Goal: Task Accomplishment & Management: Manage account settings

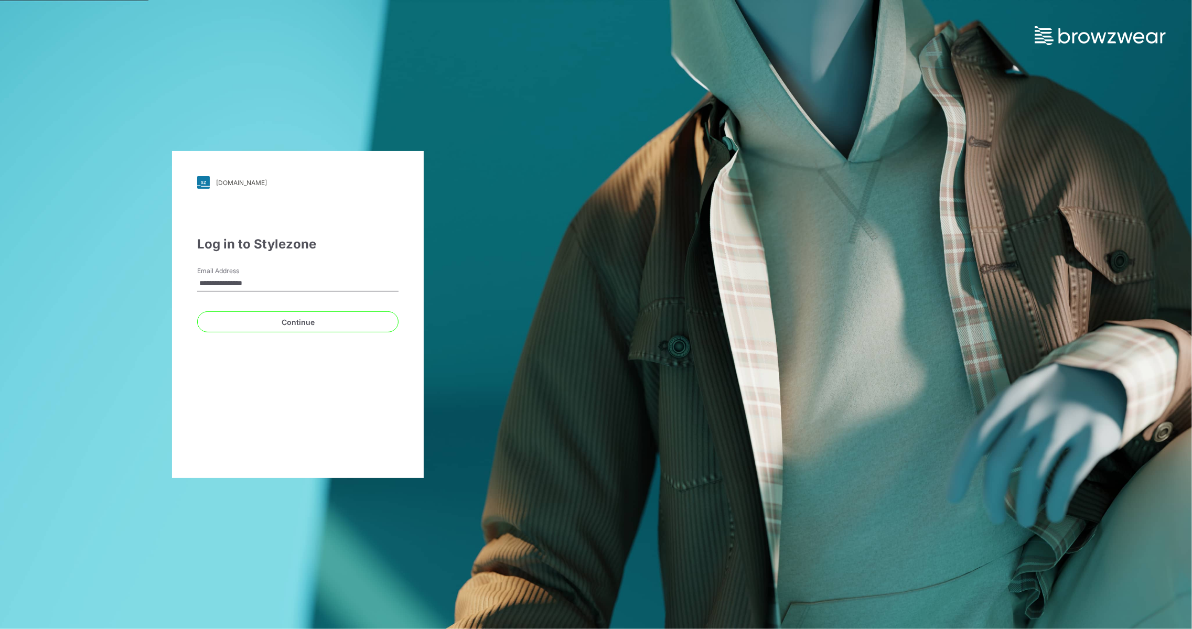
drag, startPoint x: 297, startPoint y: 282, endPoint x: 158, endPoint y: 279, distance: 138.5
click at [158, 279] on div "**********" at bounding box center [298, 314] width 596 height 629
type input "**********"
click at [283, 324] on button "Continue" at bounding box center [297, 322] width 201 height 21
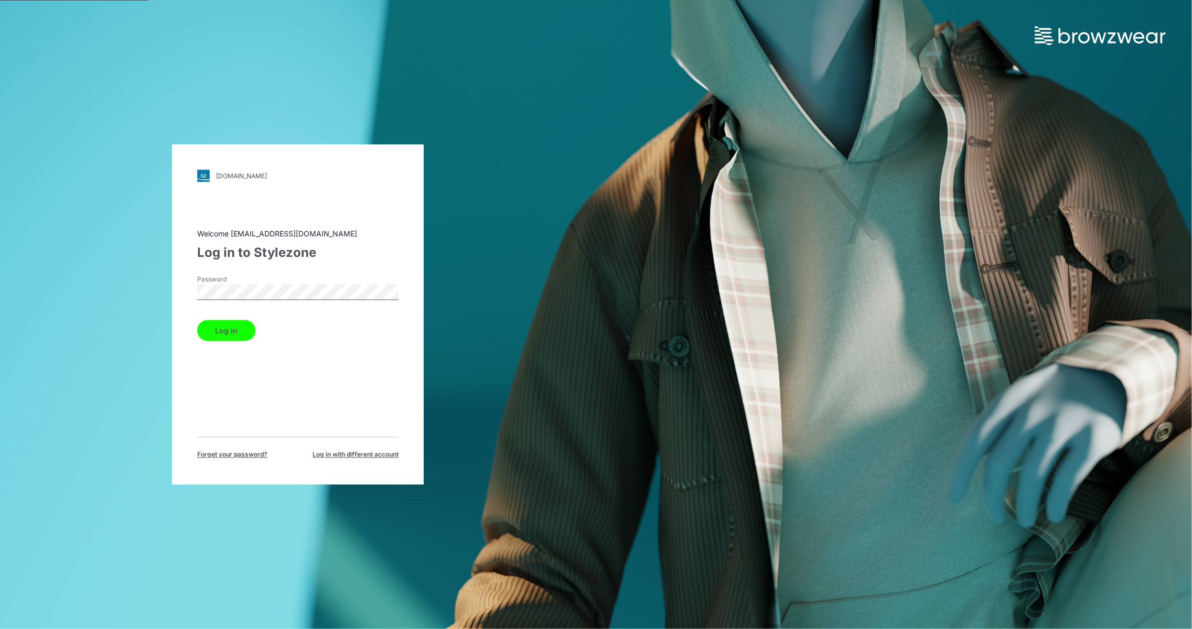
click at [217, 325] on button "Log in" at bounding box center [226, 331] width 58 height 21
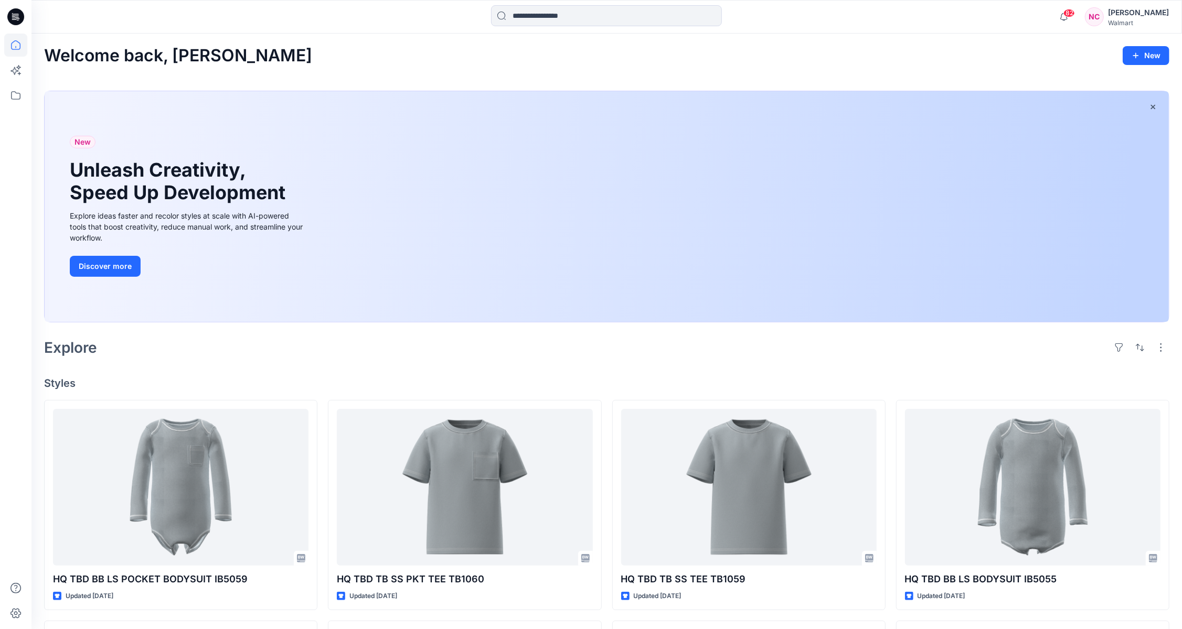
click at [1136, 10] on div "Nick Cowan" at bounding box center [1138, 12] width 61 height 13
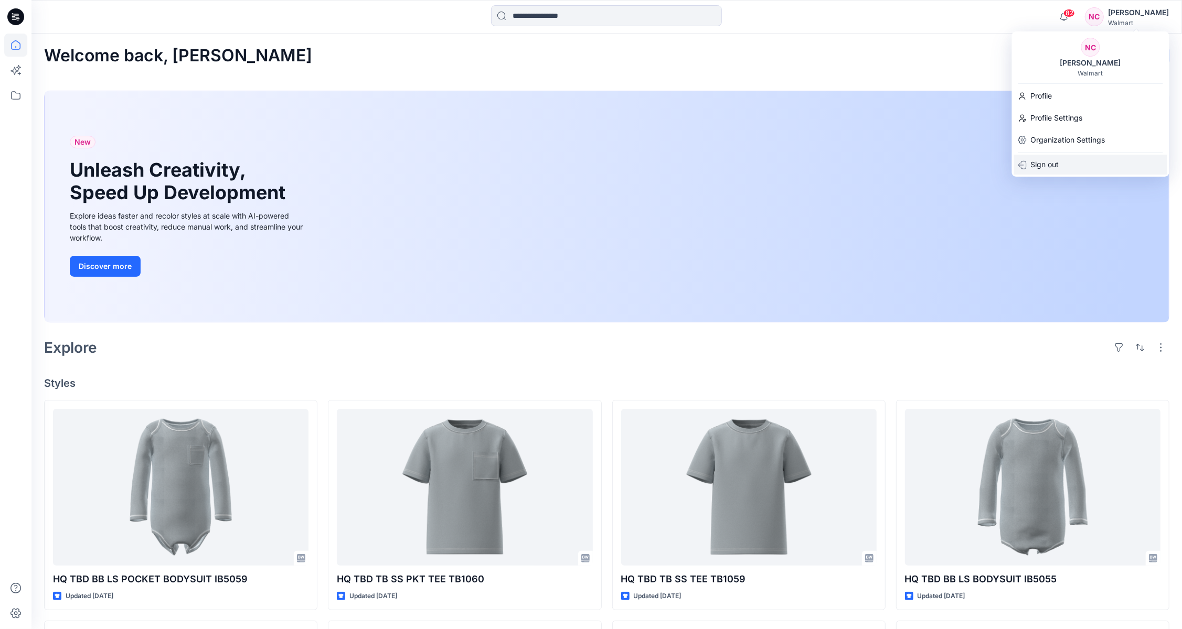
click at [1063, 166] on div "Sign out" at bounding box center [1090, 165] width 153 height 20
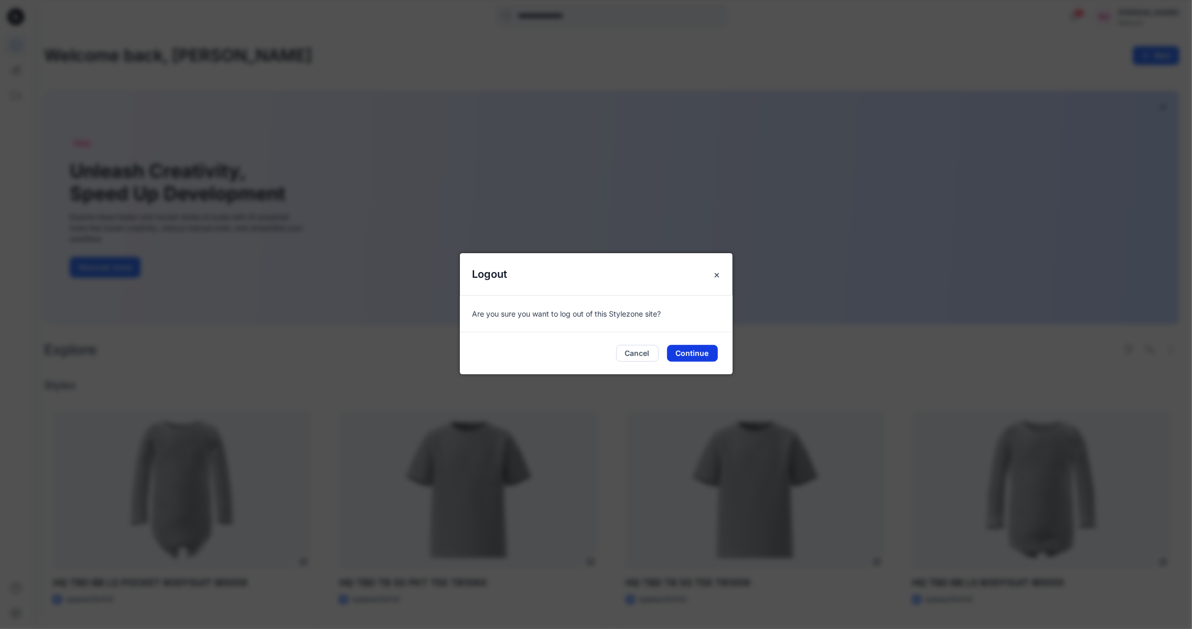
click at [696, 352] on button "Continue" at bounding box center [692, 353] width 51 height 17
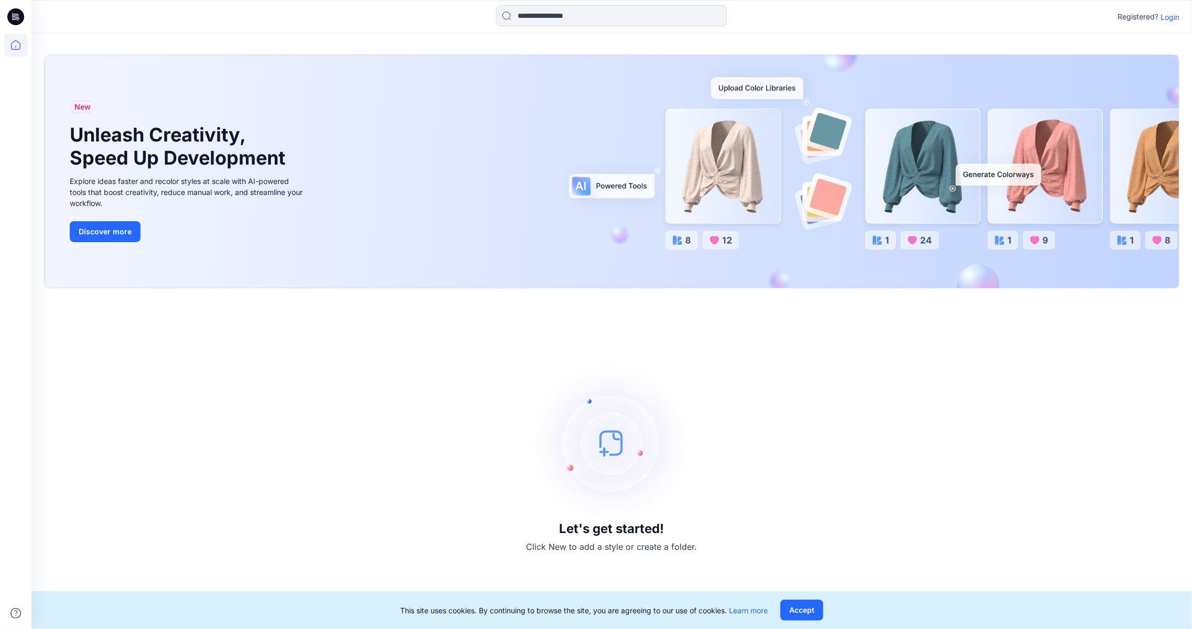
click at [1166, 17] on p "Login" at bounding box center [1170, 17] width 19 height 11
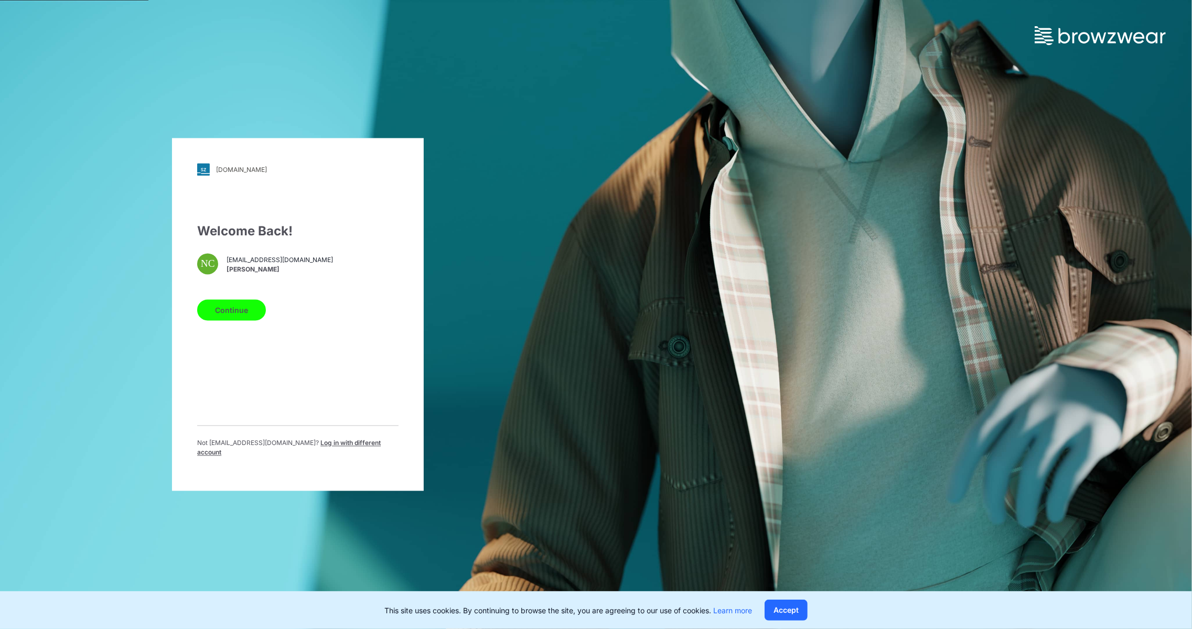
click at [311, 451] on span "Log in with different account" at bounding box center [289, 448] width 184 height 17
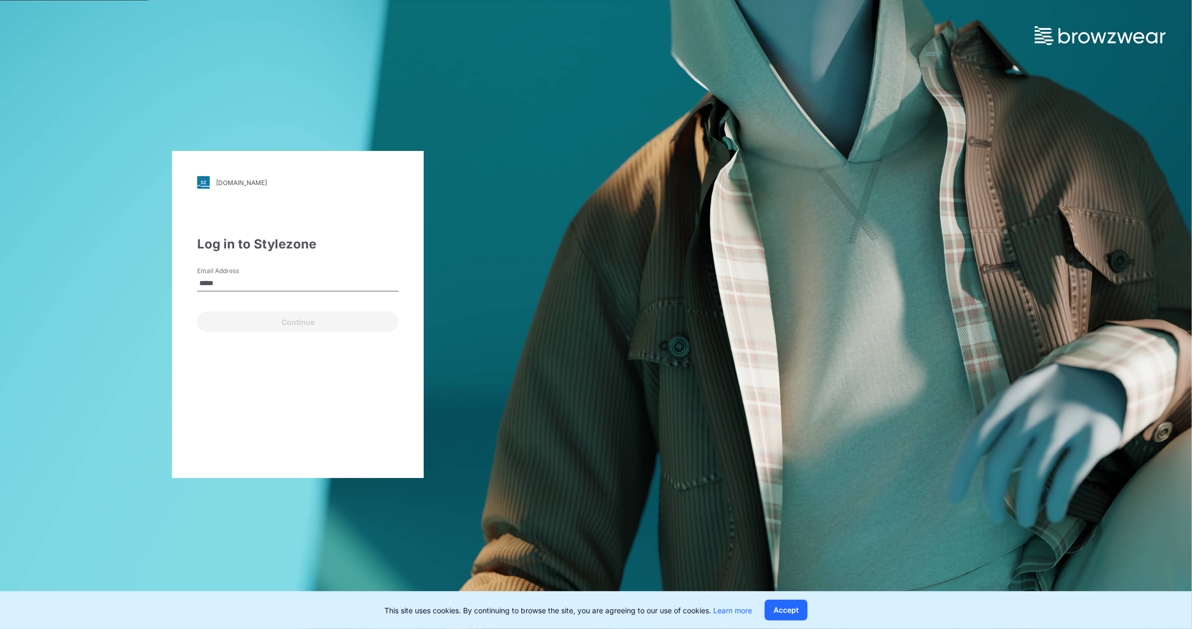
type input "**********"
click at [286, 323] on button "Continue" at bounding box center [297, 322] width 201 height 21
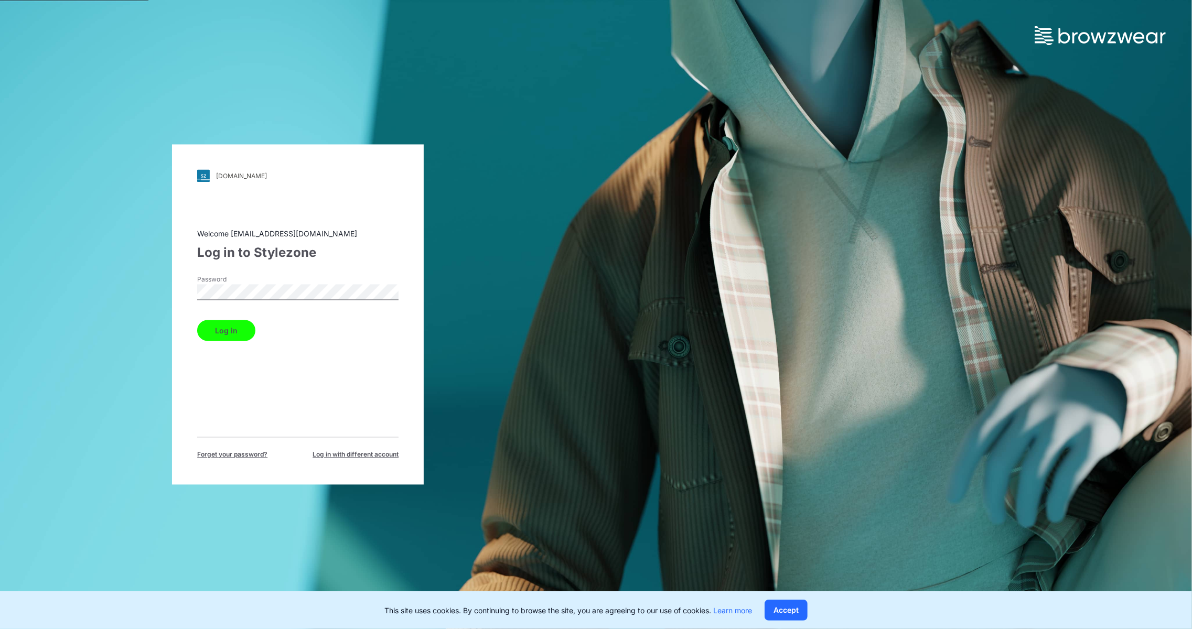
click at [217, 332] on button "Log in" at bounding box center [226, 331] width 58 height 21
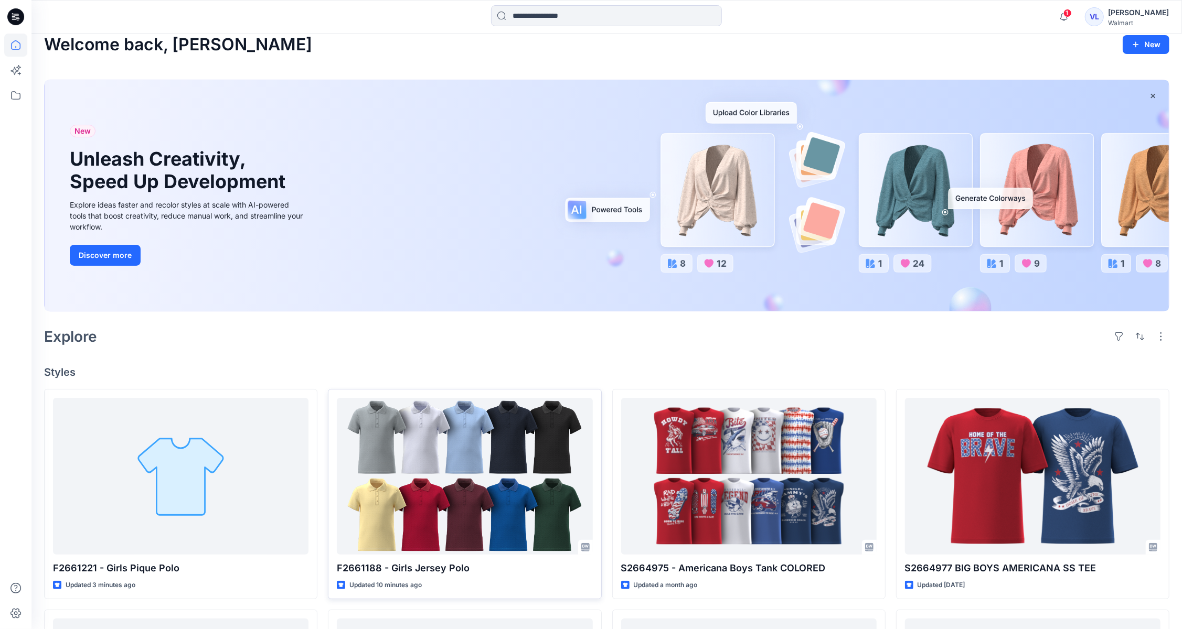
scroll to position [15, 0]
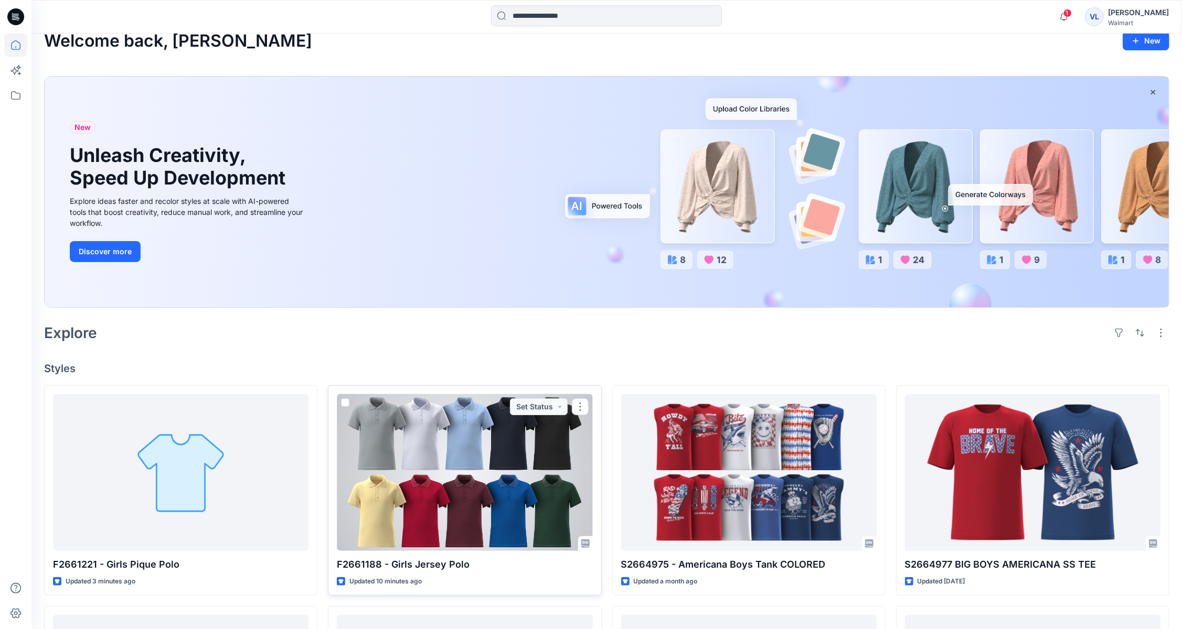
click at [431, 484] on div at bounding box center [464, 472] width 255 height 157
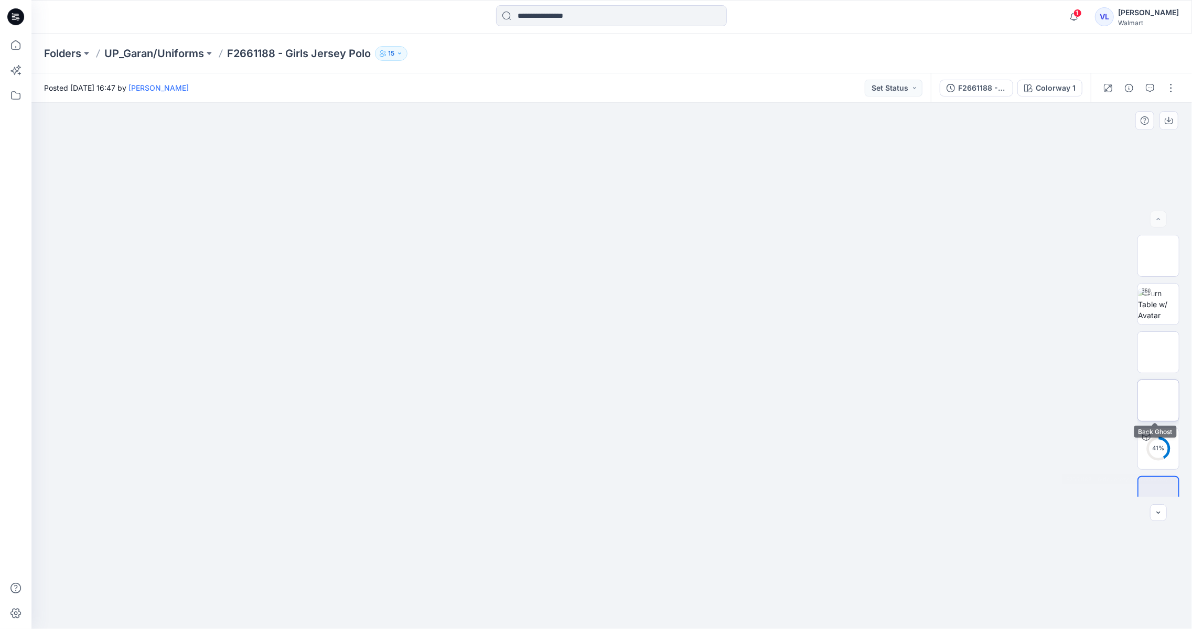
scroll to position [21, 0]
click at [1176, 92] on button "button" at bounding box center [1171, 88] width 17 height 17
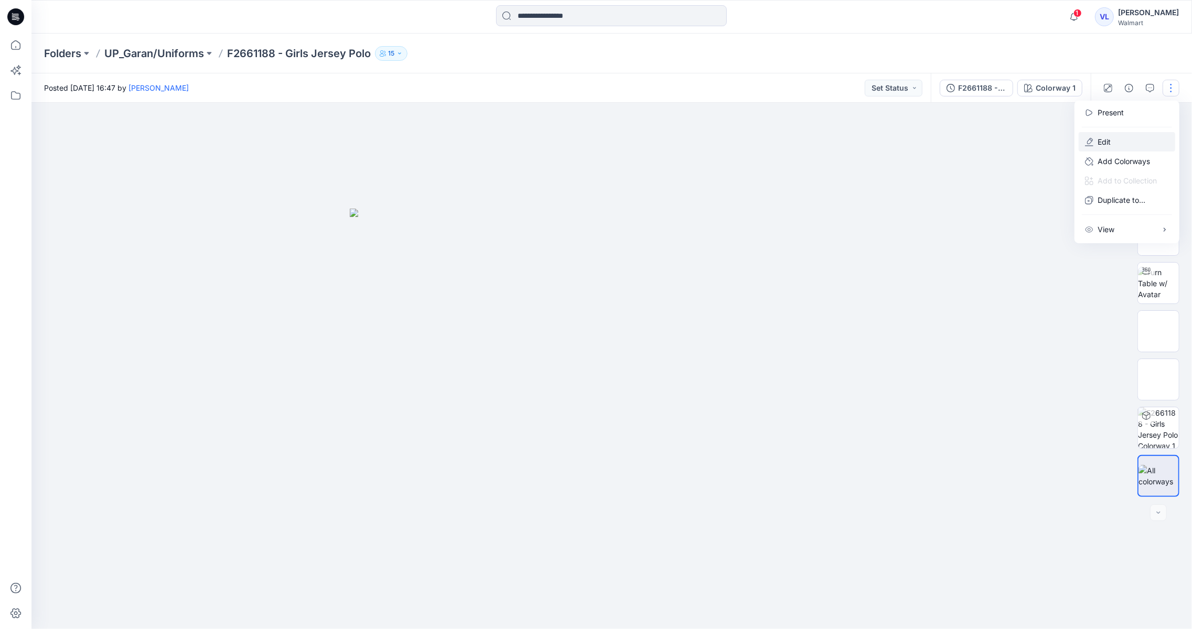
click at [1129, 143] on button "Edit" at bounding box center [1127, 141] width 97 height 19
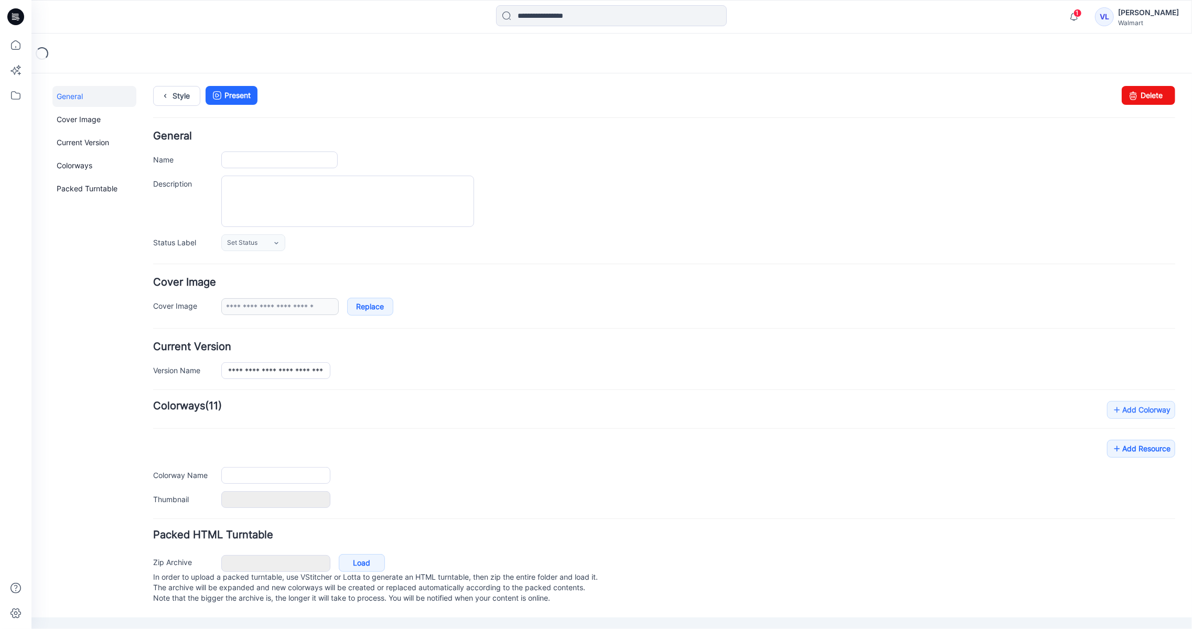
type input "**********"
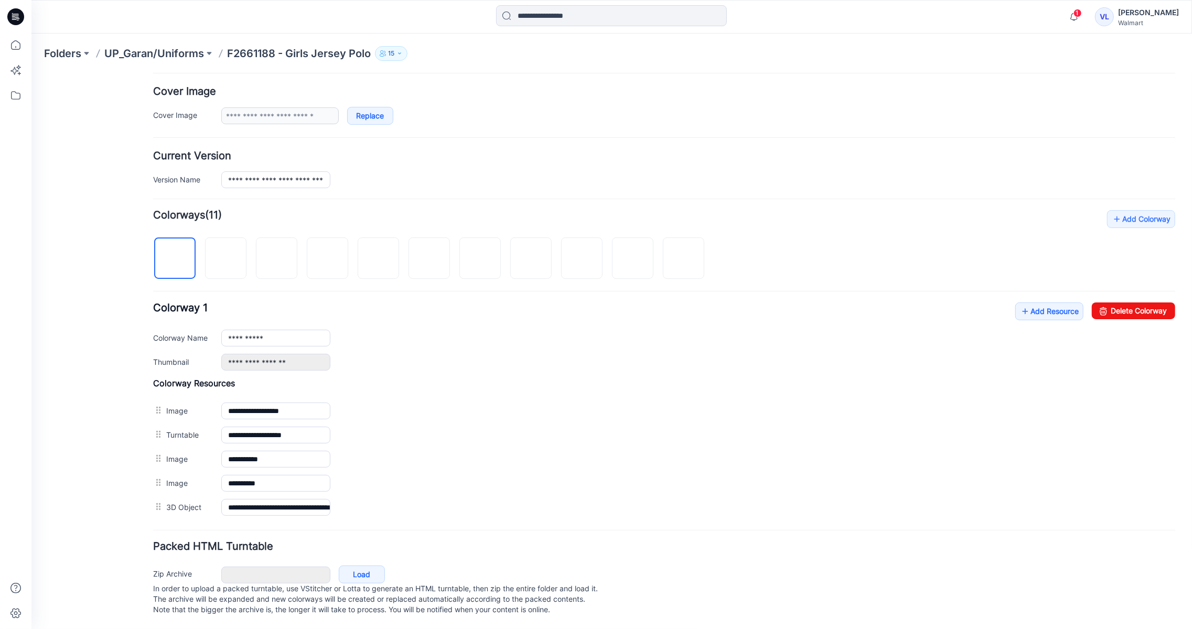
scroll to position [208, 0]
click at [1033, 304] on link "Add Resource" at bounding box center [1049, 311] width 68 height 18
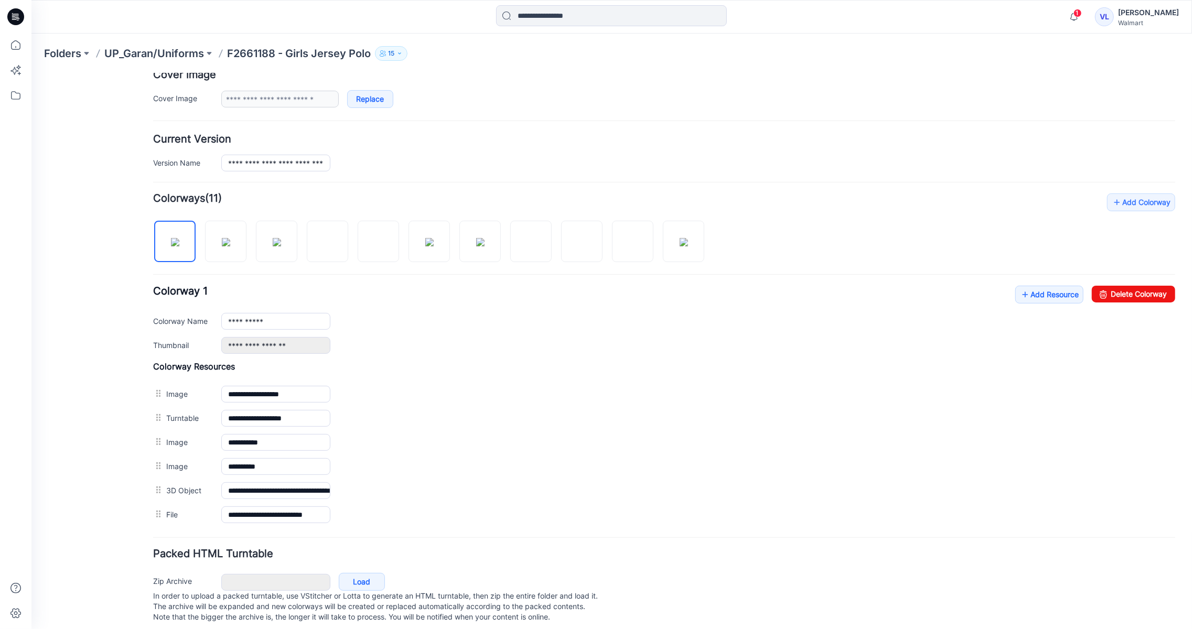
click at [313, 53] on p "F2661188 - Girls Jersey Polo" at bounding box center [299, 53] width 144 height 15
click at [195, 53] on p "UP_Garan/Uniforms" at bounding box center [154, 53] width 100 height 15
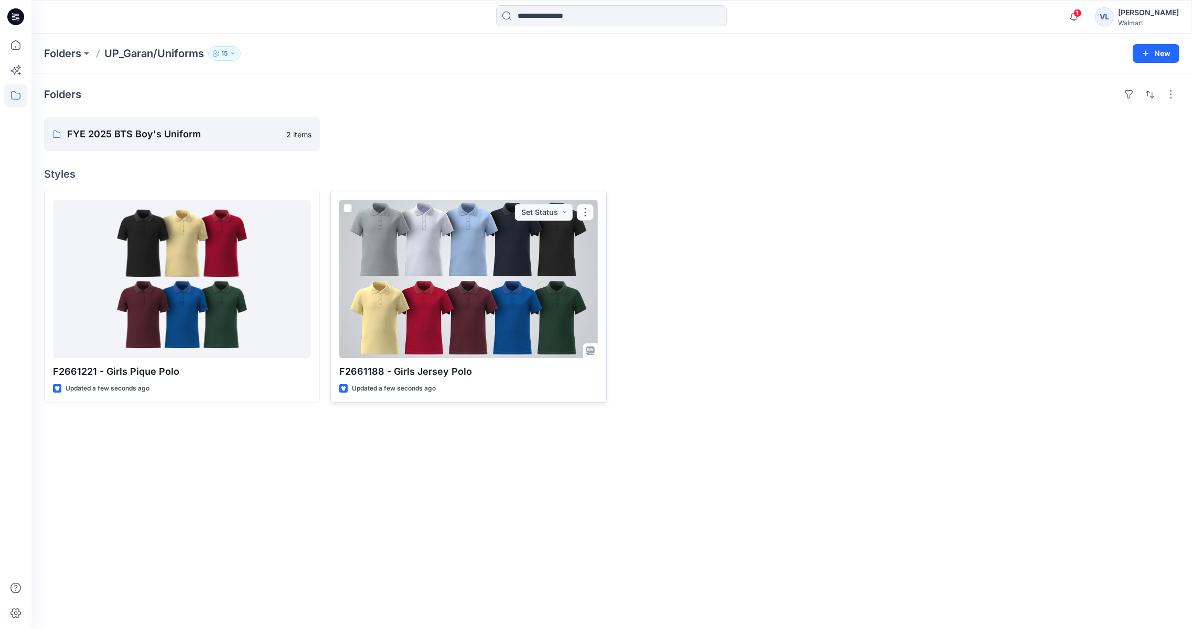
click at [547, 257] on div at bounding box center [468, 279] width 258 height 158
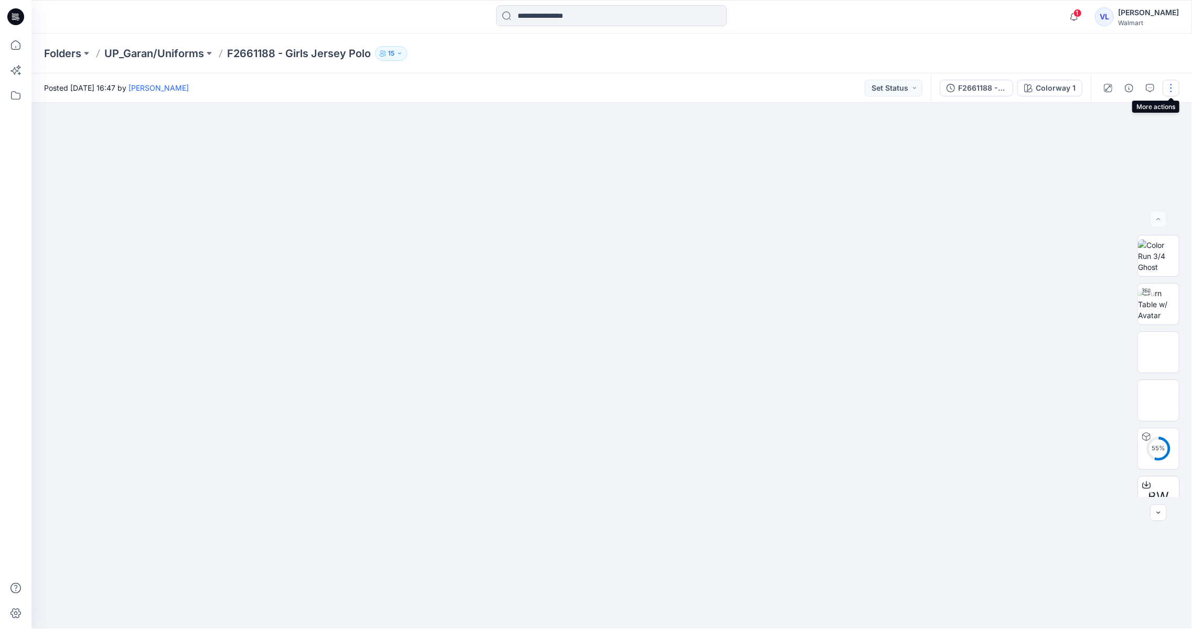
click at [1168, 87] on button "button" at bounding box center [1171, 88] width 17 height 17
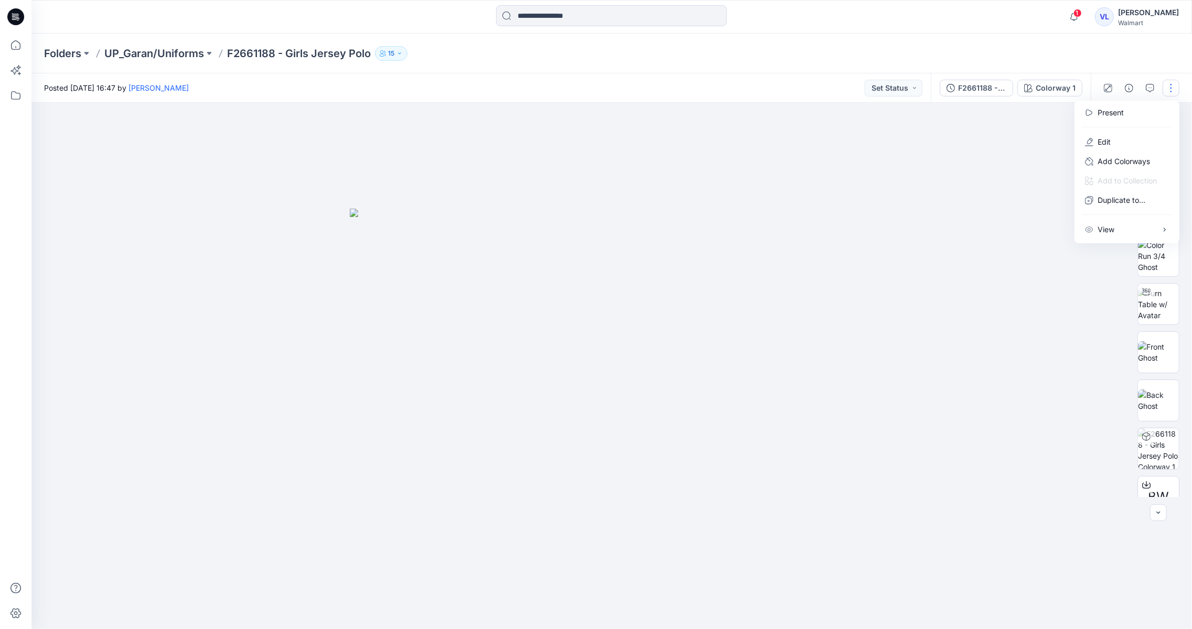
click at [1119, 52] on div "Folders UP_Garan/Uniforms F2661188 - Girls Jersey Polo 15" at bounding box center [611, 54] width 1161 height 40
click at [1133, 92] on icon "button" at bounding box center [1129, 88] width 8 height 8
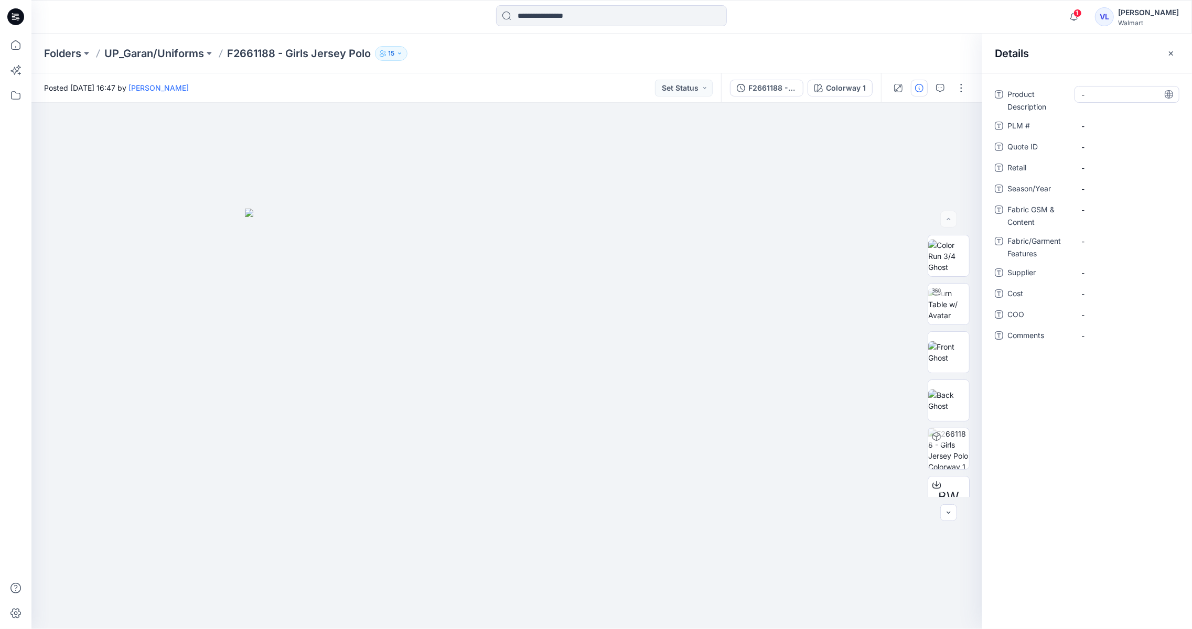
click at [1117, 94] on Description "-" at bounding box center [1127, 94] width 91 height 11
click at [1117, 70] on div "Details" at bounding box center [1088, 53] width 210 height 39
click at [1171, 50] on icon "button" at bounding box center [1171, 53] width 8 height 8
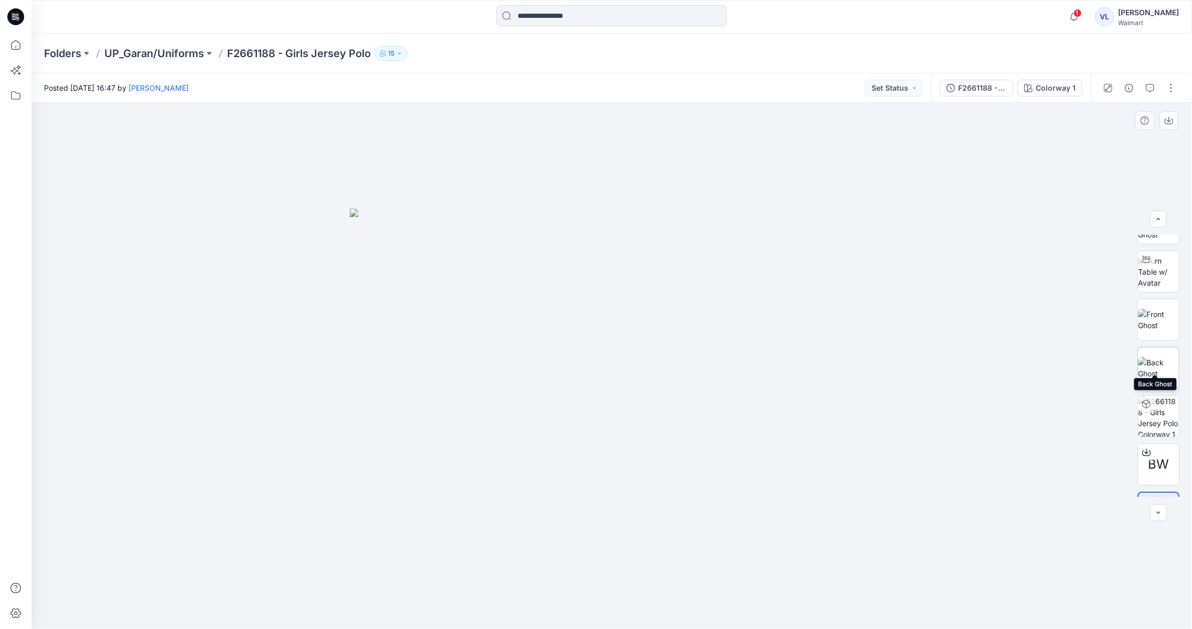
scroll to position [69, 0]
click at [157, 52] on p "UP_Garan/Uniforms" at bounding box center [154, 53] width 100 height 15
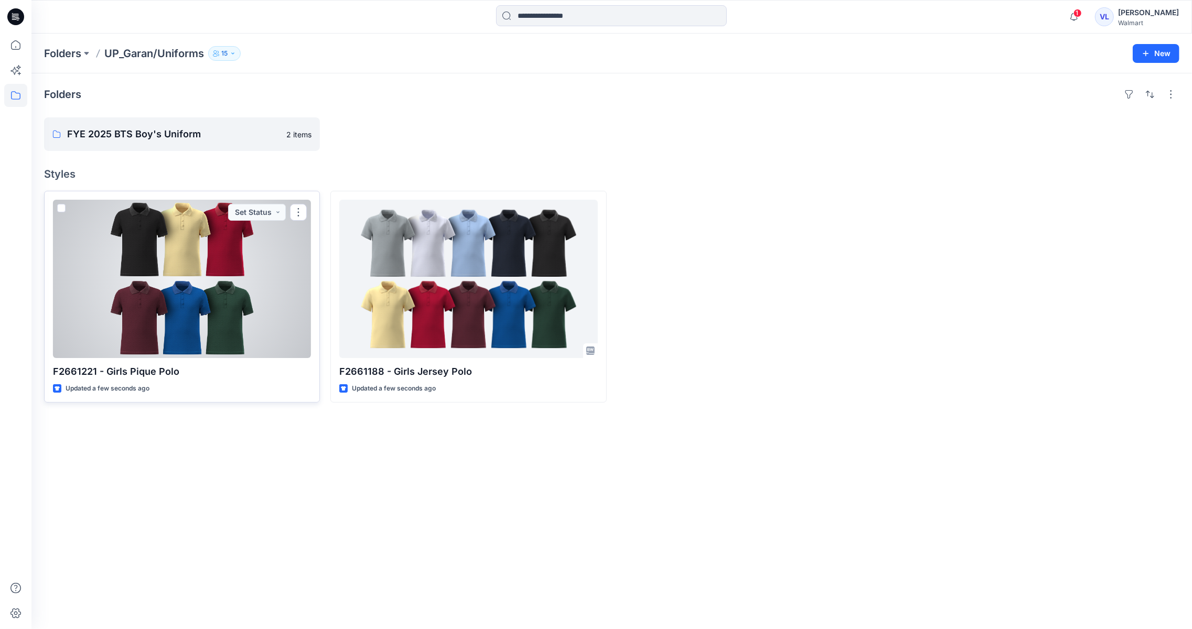
click at [231, 319] on div at bounding box center [182, 279] width 258 height 158
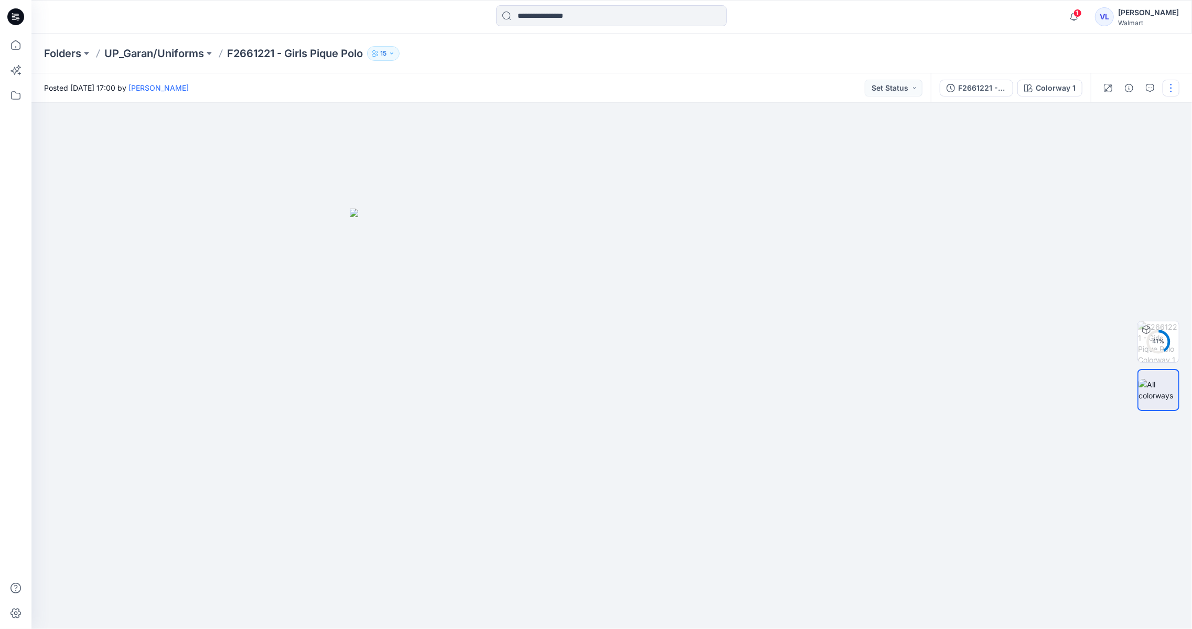
click at [1170, 89] on button "button" at bounding box center [1171, 88] width 17 height 17
click at [1131, 144] on button "Edit" at bounding box center [1127, 141] width 97 height 19
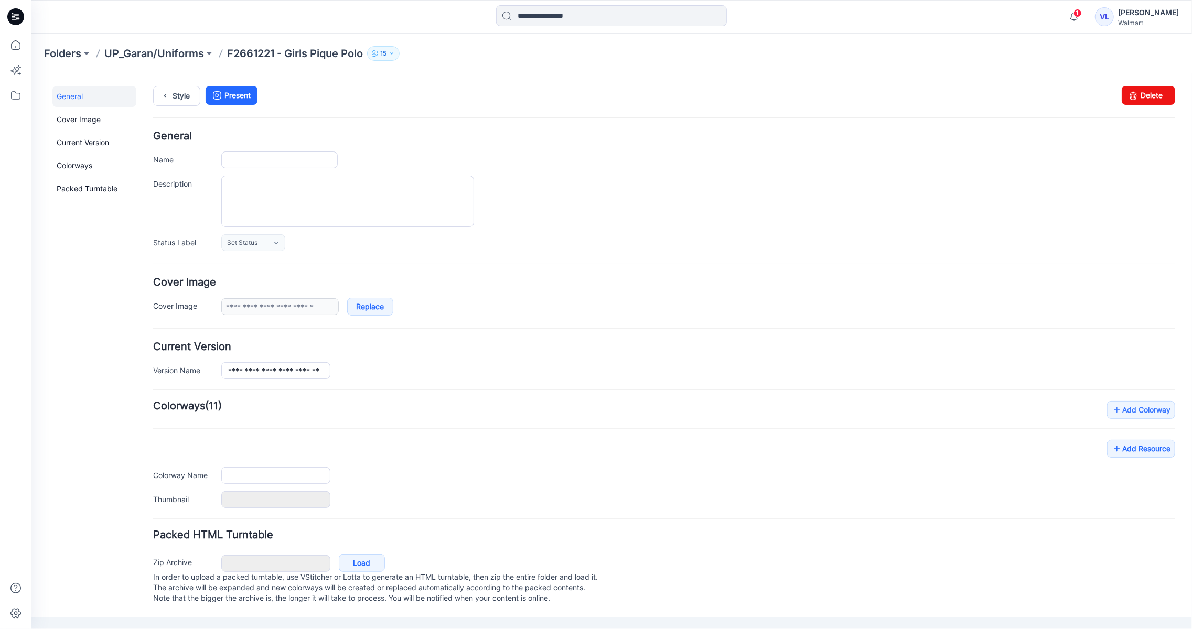
type input "**********"
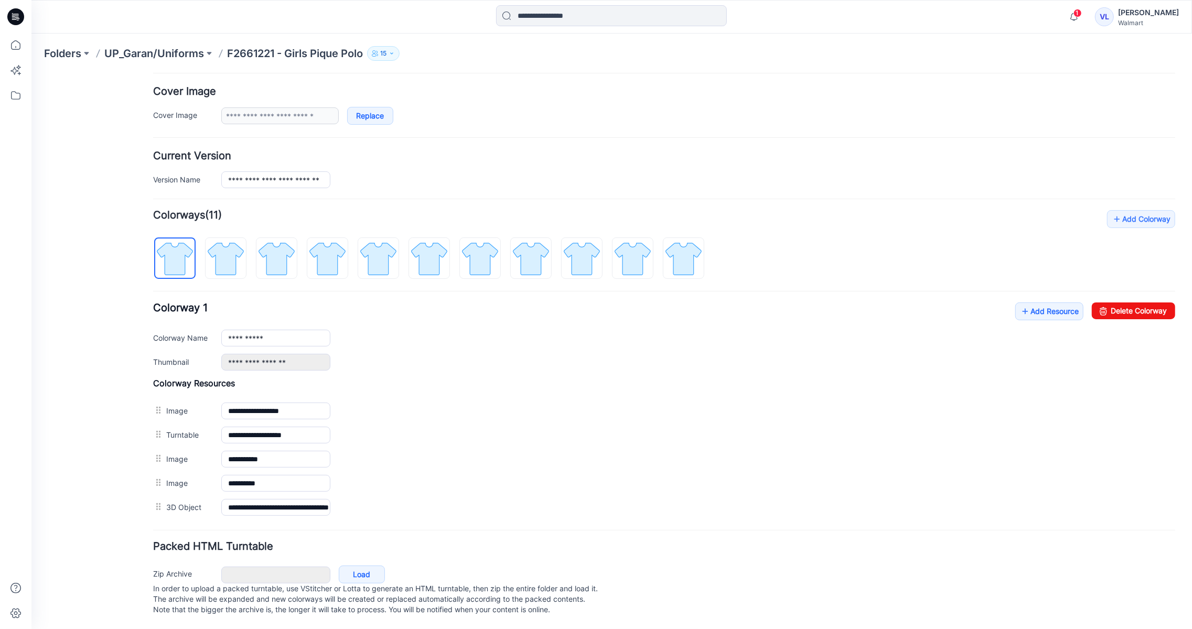
scroll to position [208, 0]
click at [1056, 302] on link "Add Resource" at bounding box center [1049, 311] width 68 height 18
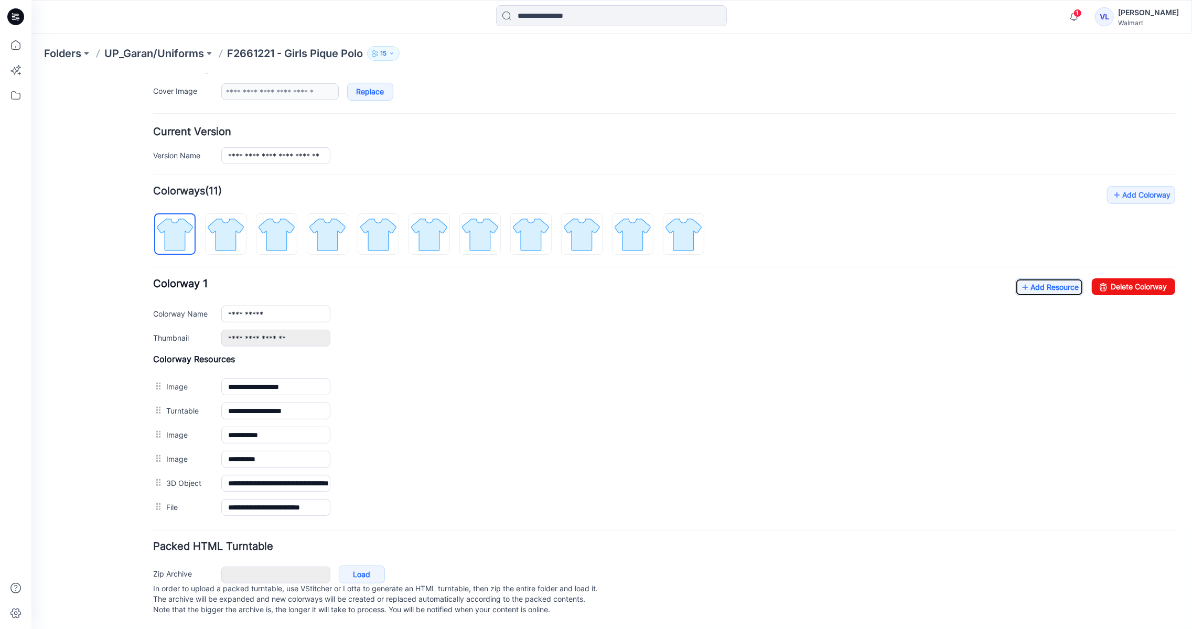
scroll to position [0, 0]
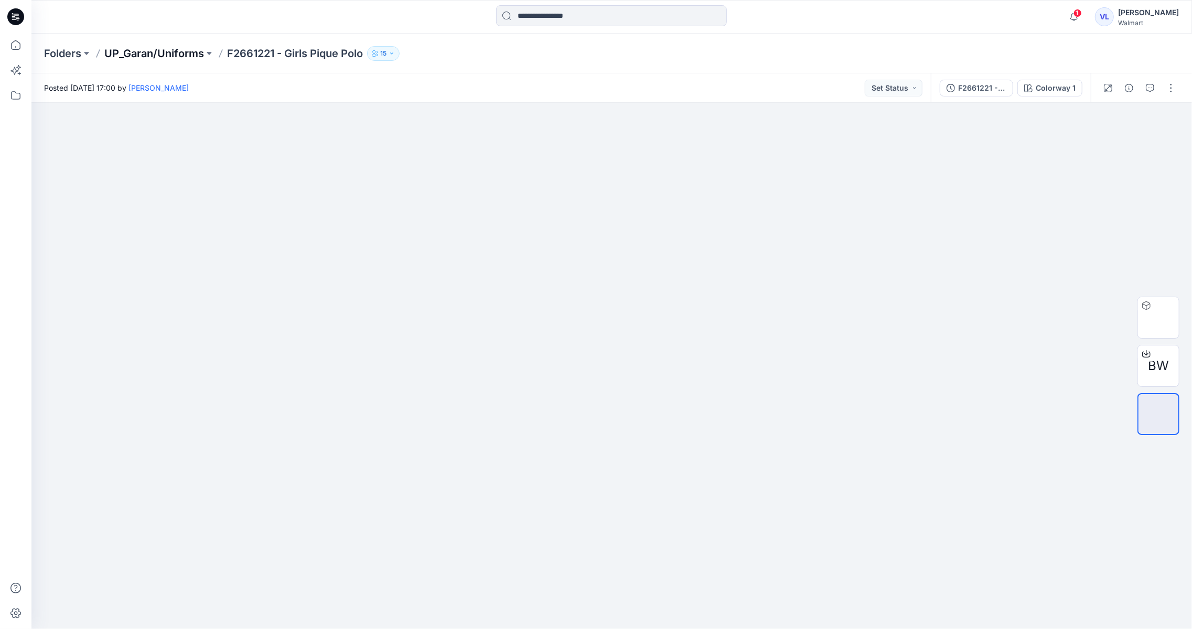
click at [172, 51] on p "UP_Garan/Uniforms" at bounding box center [154, 53] width 100 height 15
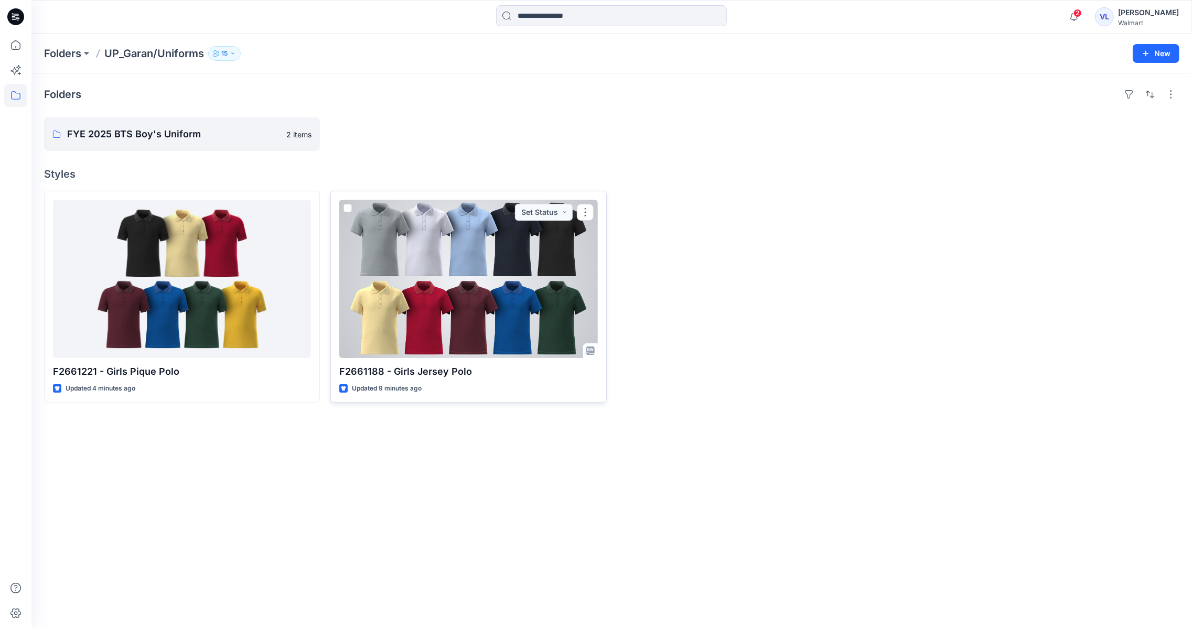
click at [503, 289] on div at bounding box center [468, 279] width 258 height 158
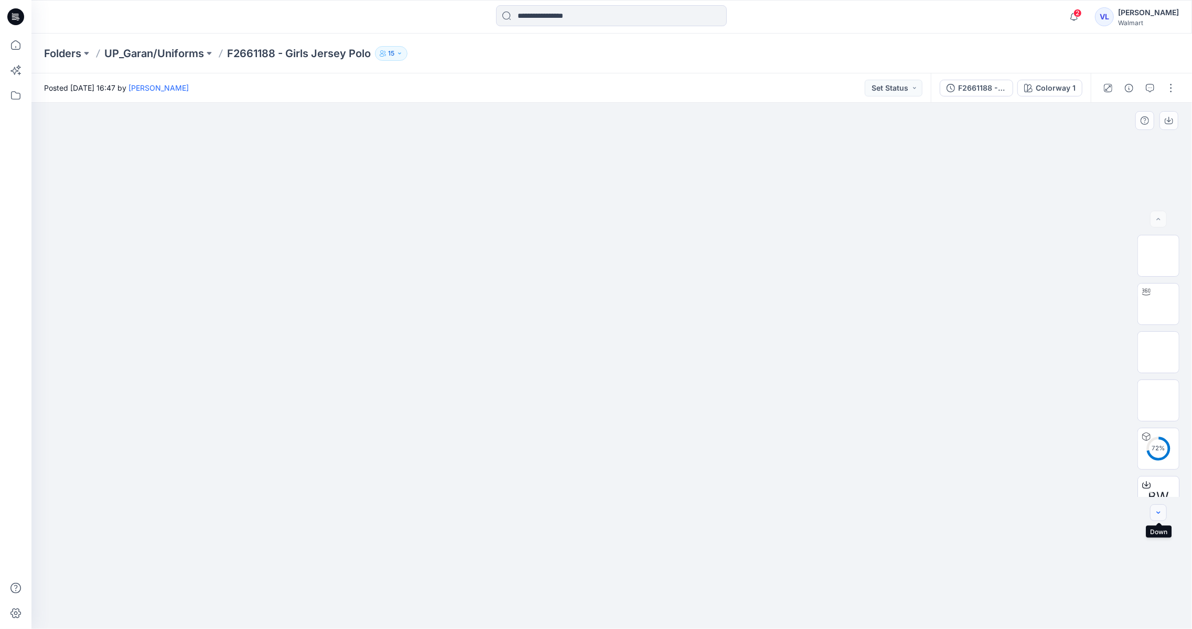
click at [1155, 511] on icon "button" at bounding box center [1159, 513] width 8 height 8
click at [1167, 91] on button "button" at bounding box center [1171, 88] width 17 height 17
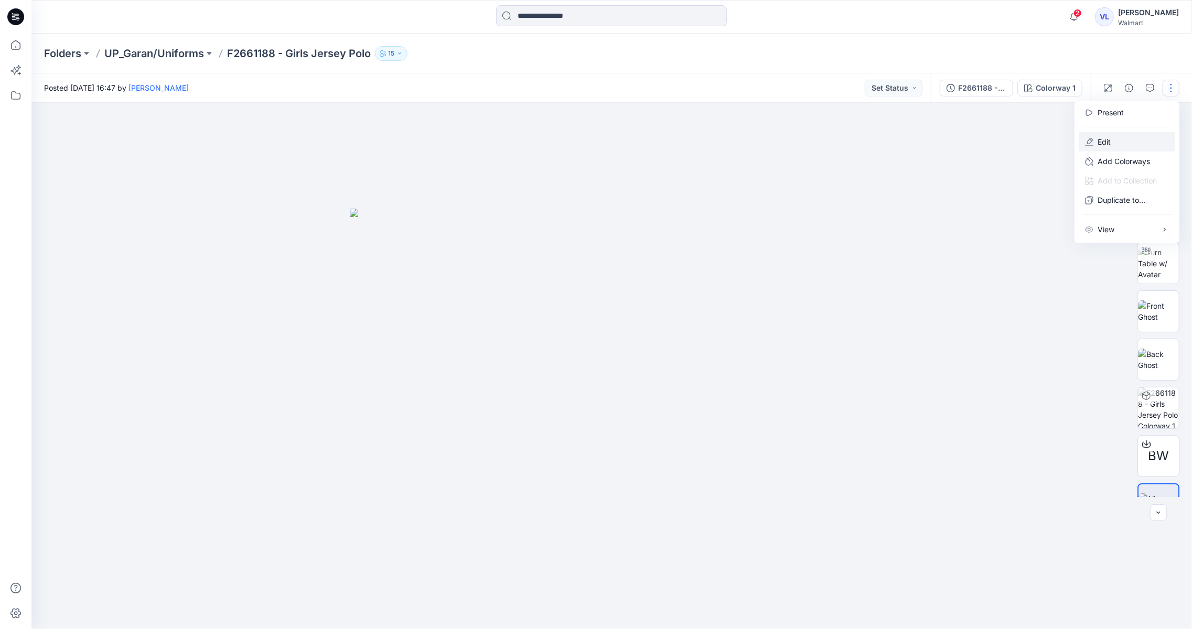
click at [1118, 135] on button "Edit" at bounding box center [1127, 141] width 97 height 19
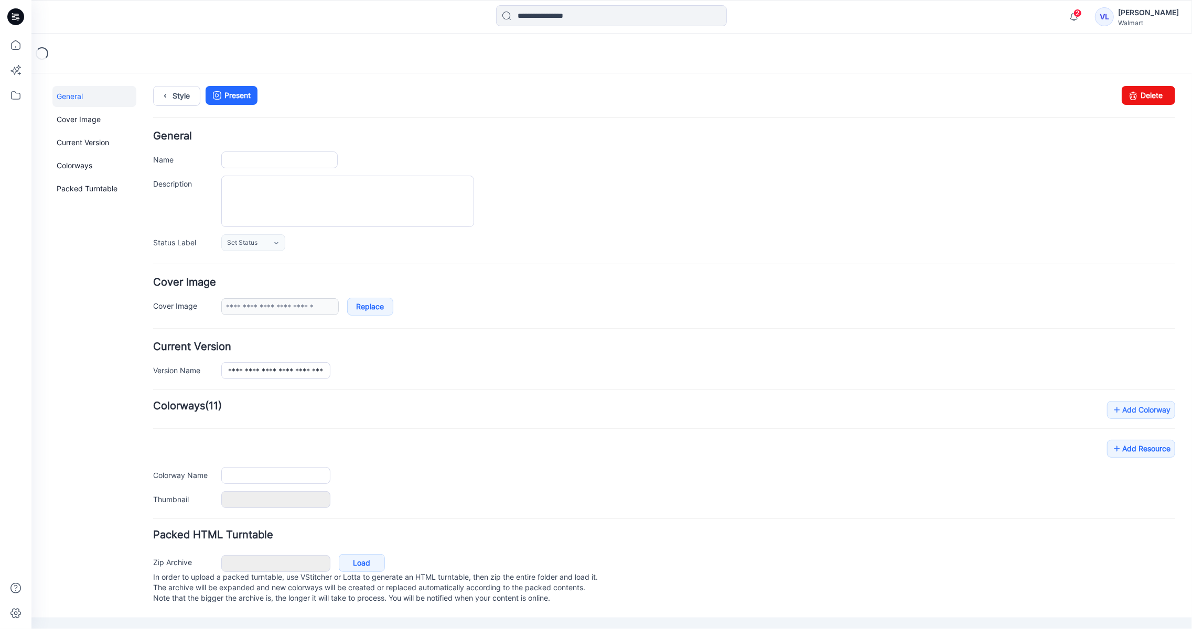
type input "**********"
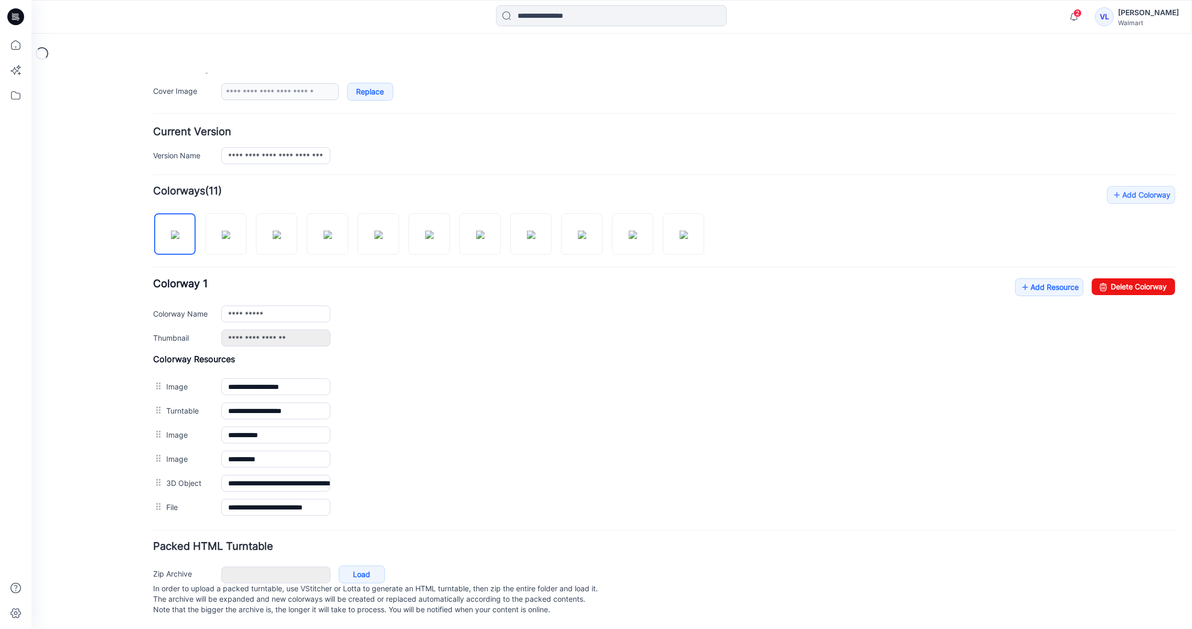
scroll to position [232, 0]
click at [1033, 278] on link "Add Resource" at bounding box center [1049, 287] width 68 height 18
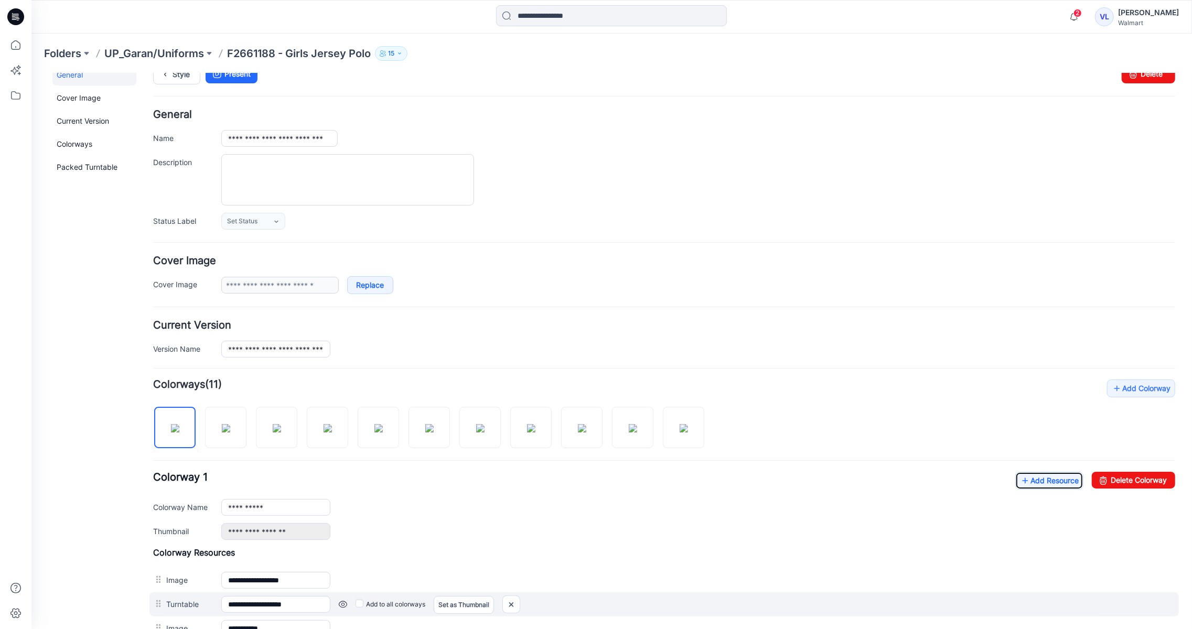
scroll to position [0, 0]
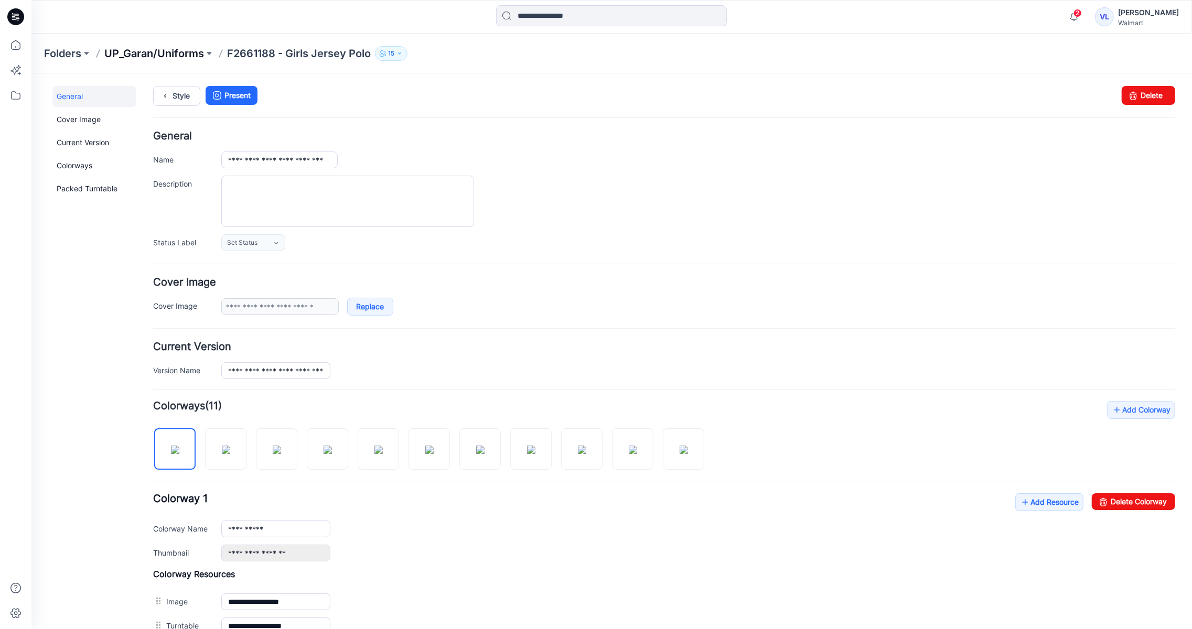
click at [171, 52] on p "UP_Garan/Uniforms" at bounding box center [154, 53] width 100 height 15
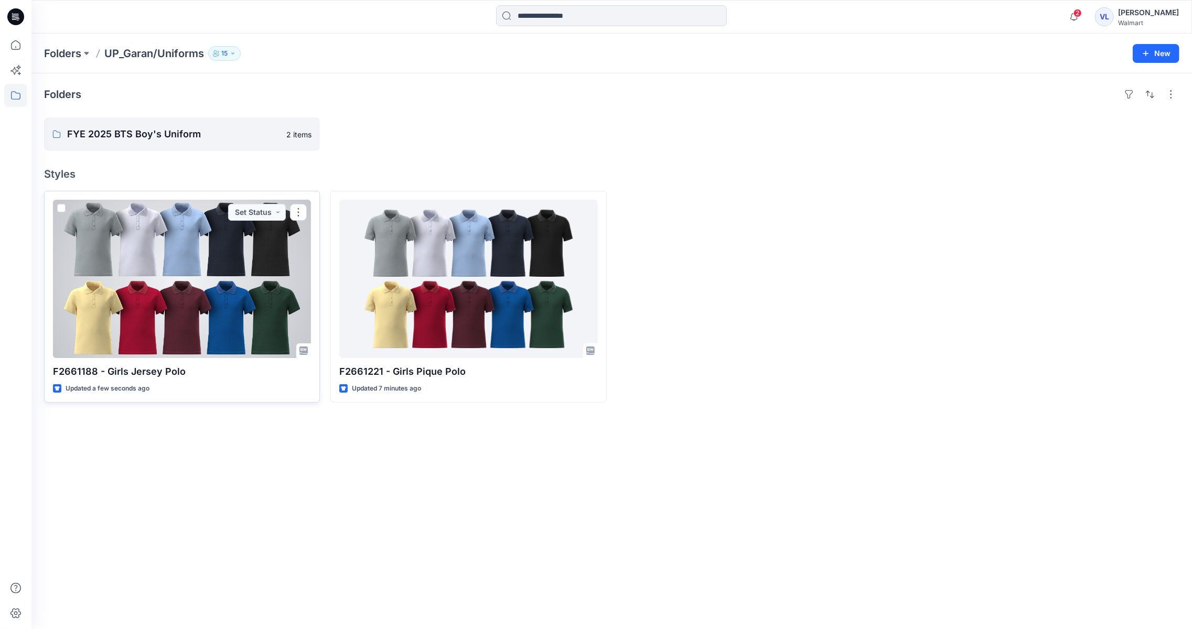
click at [179, 304] on div at bounding box center [182, 279] width 258 height 158
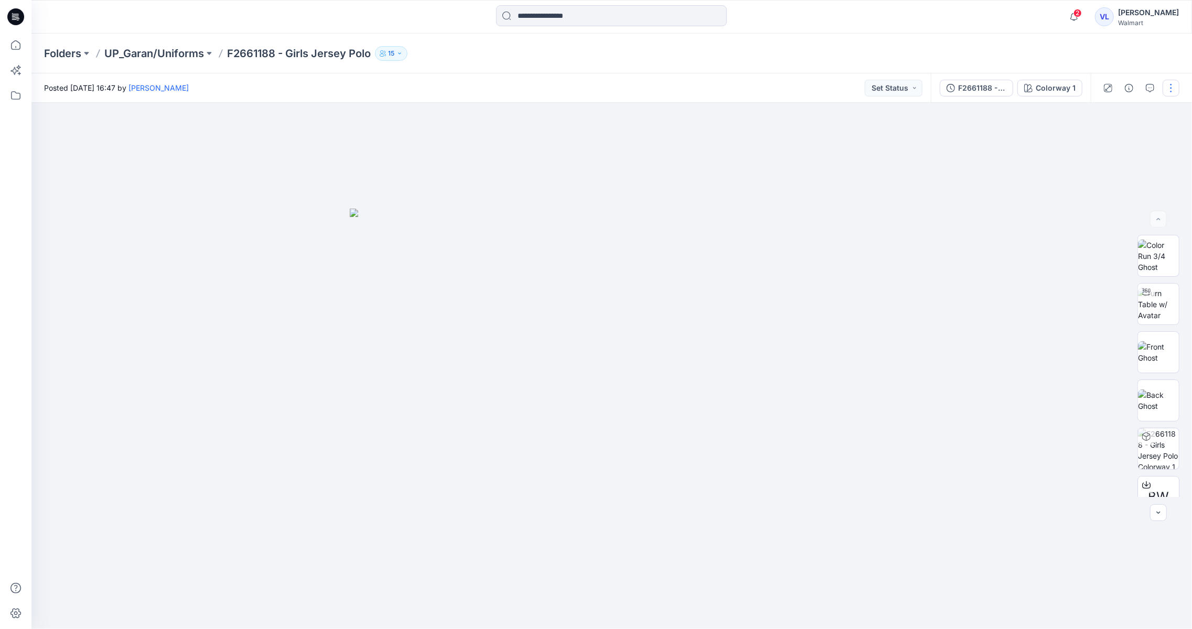
click at [1179, 87] on button "button" at bounding box center [1171, 88] width 17 height 17
click at [1119, 139] on button "Edit" at bounding box center [1127, 141] width 97 height 19
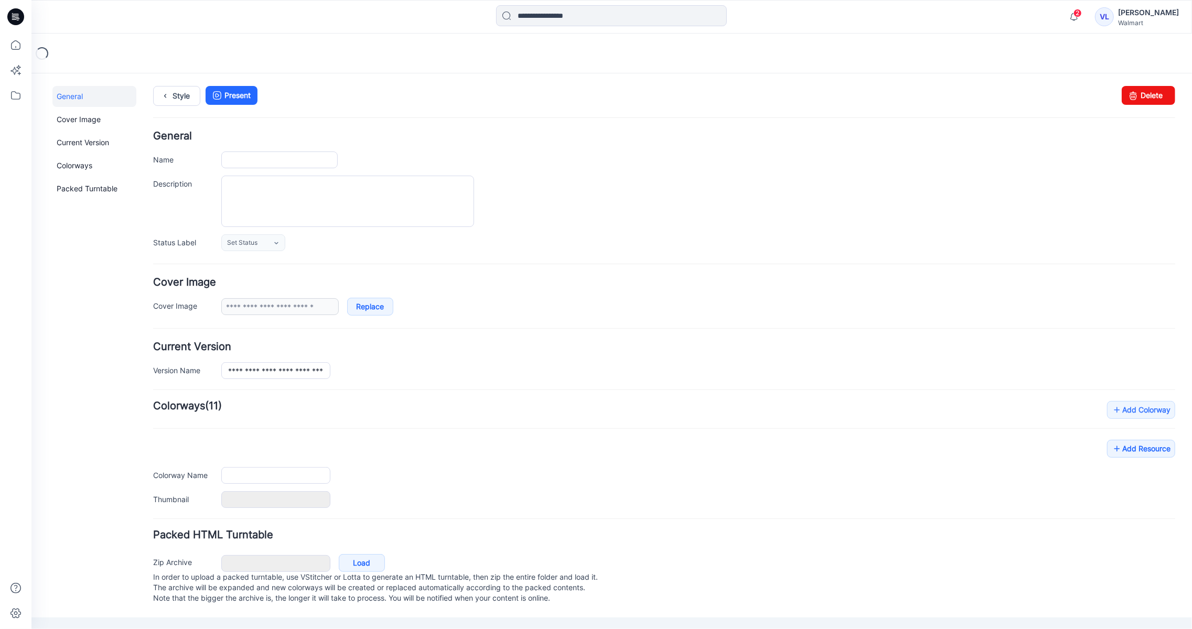
type input "**********"
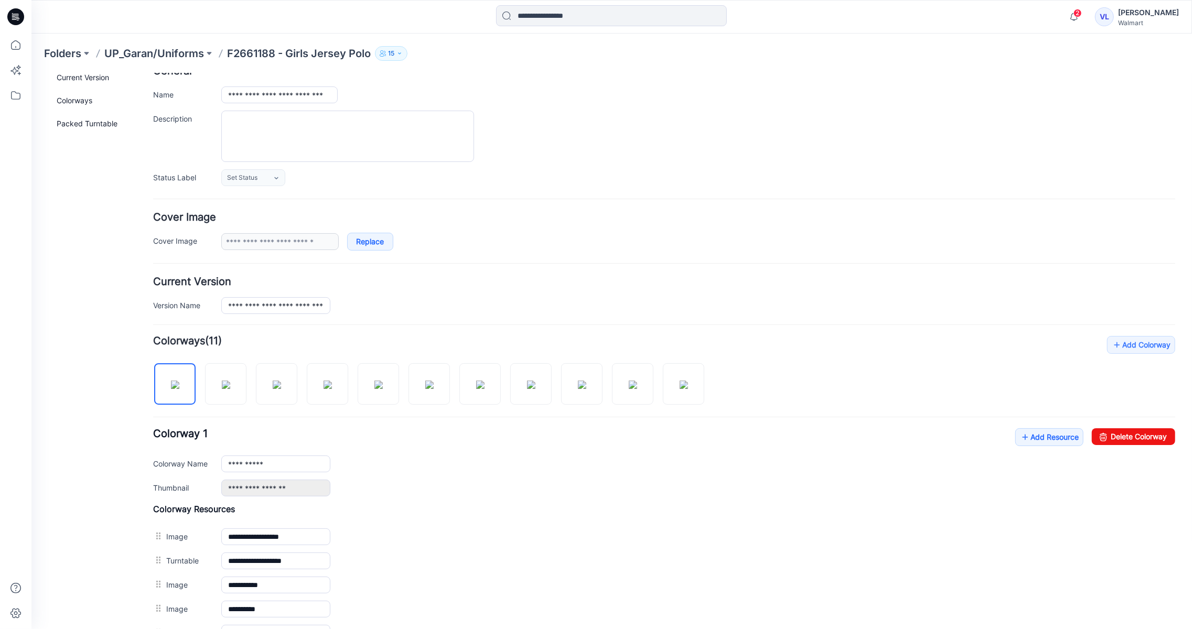
scroll to position [73, 0]
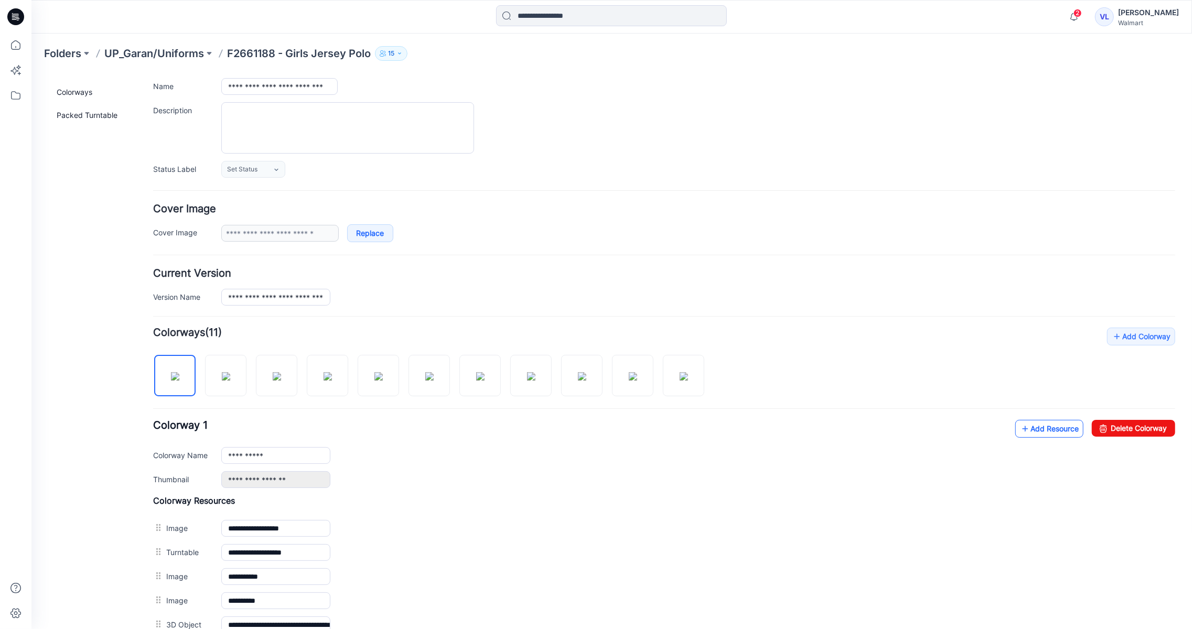
click at [1020, 432] on icon at bounding box center [1025, 428] width 10 height 17
click at [1027, 431] on link "Add Resource" at bounding box center [1049, 429] width 68 height 18
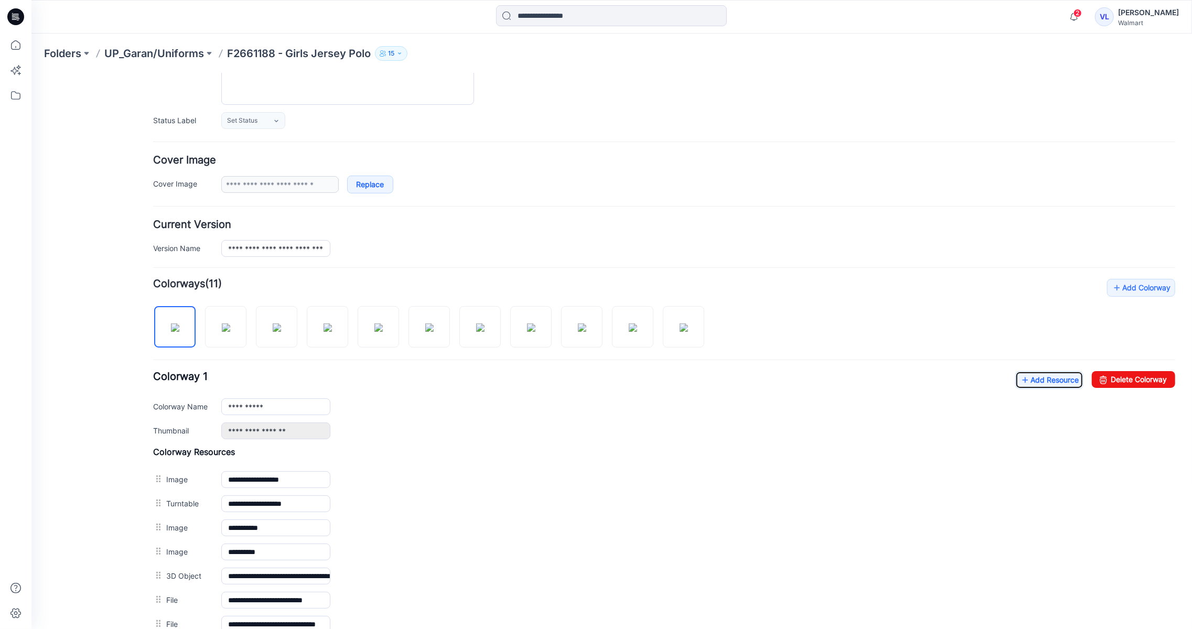
scroll to position [0, 0]
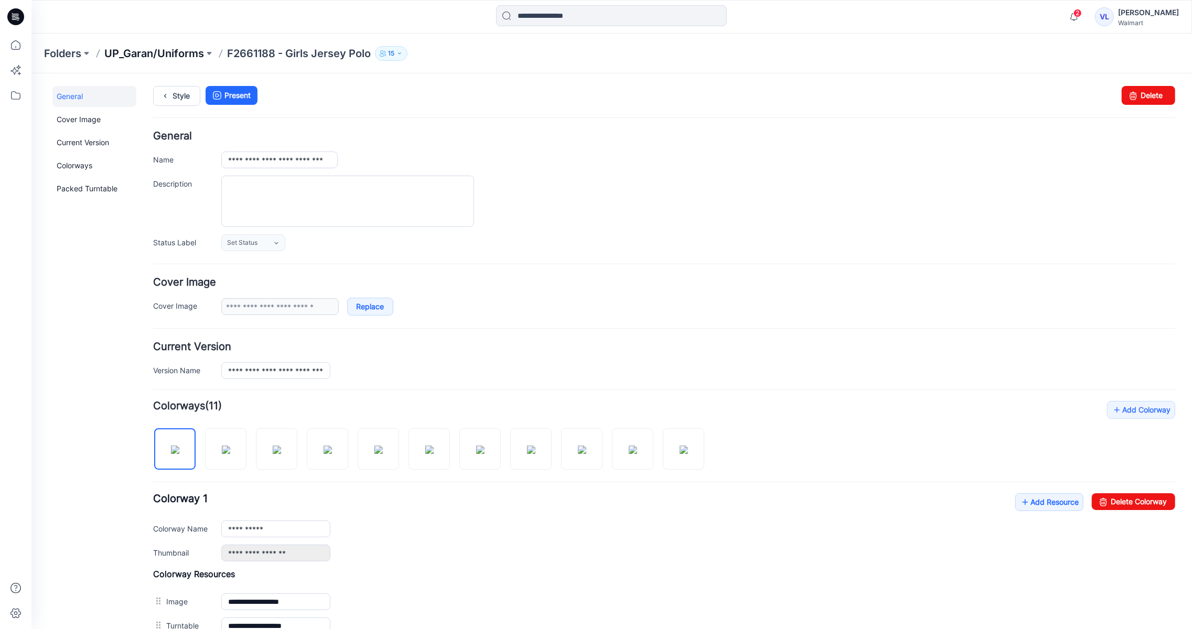
click at [145, 49] on p "UP_Garan/Uniforms" at bounding box center [154, 53] width 100 height 15
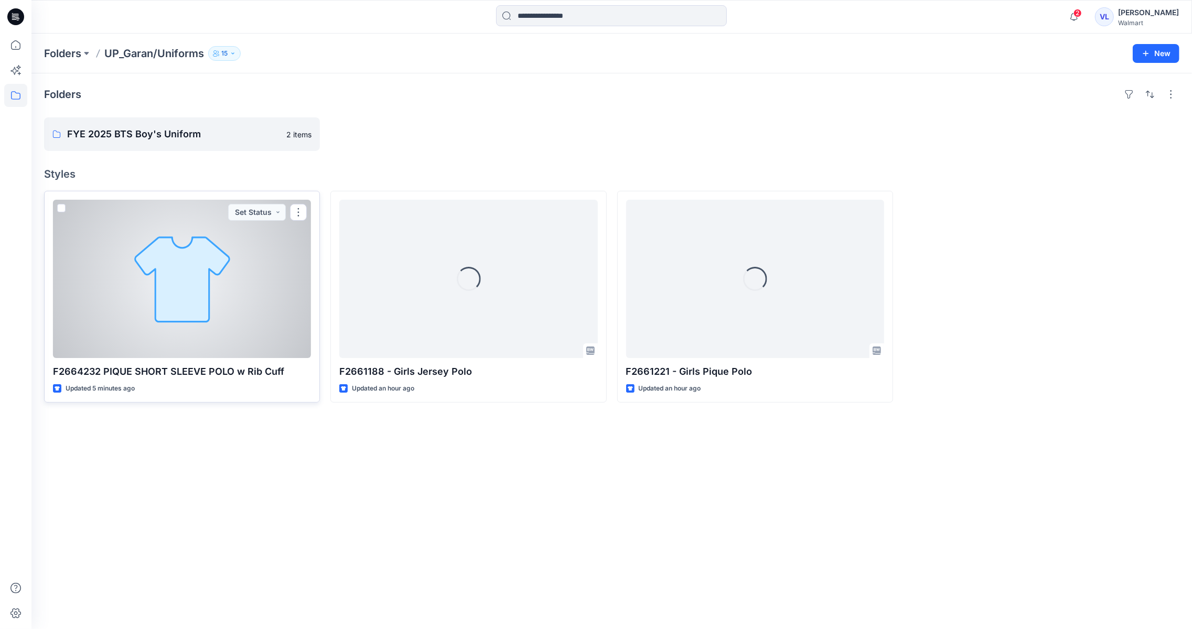
click at [189, 286] on div at bounding box center [182, 279] width 258 height 158
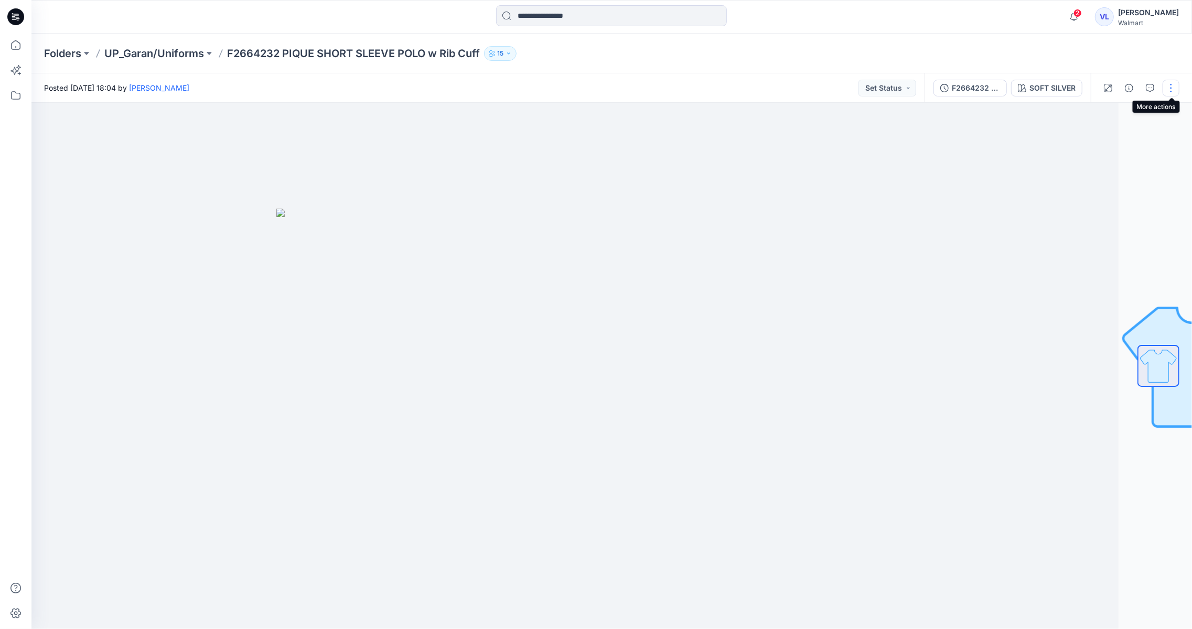
click at [1175, 87] on button "button" at bounding box center [1171, 88] width 17 height 17
click at [1123, 143] on button "Edit" at bounding box center [1128, 141] width 97 height 19
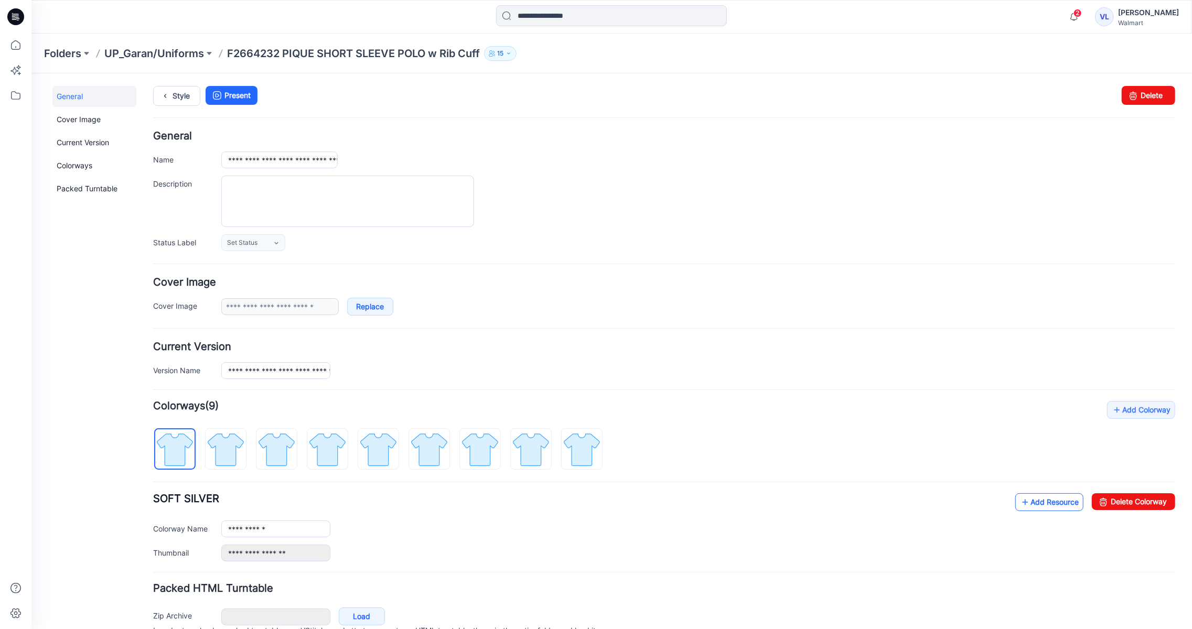
click at [1061, 504] on link "Add Resource" at bounding box center [1049, 502] width 68 height 18
